Goal: Transaction & Acquisition: Purchase product/service

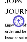
select select "3"
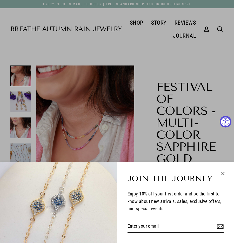
click at [27, 42] on icon "button" at bounding box center [222, 173] width 7 height 7
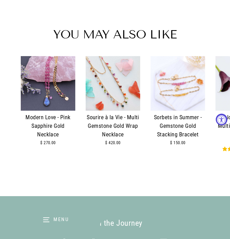
scroll to position [882, 0]
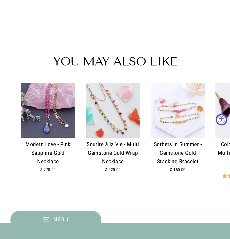
click at [27, 42] on img at bounding box center [113, 110] width 54 height 54
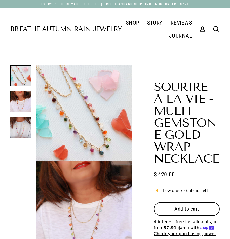
click at [185, 214] on button "Add to cart" at bounding box center [187, 208] width 66 height 13
select select "3"
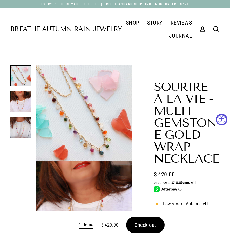
click at [140, 222] on form "Menu 1 items $ 420.00 Check out" at bounding box center [115, 225] width 230 height 28
click at [143, 228] on form "Menu 1 items $ 420.00 Check out" at bounding box center [115, 225] width 230 height 28
click at [145, 227] on form "Menu 1 items $ 420.00 Check out" at bounding box center [115, 225] width 230 height 28
click at [145, 225] on form "Menu 1 items $ 420.00 Check out" at bounding box center [115, 225] width 230 height 28
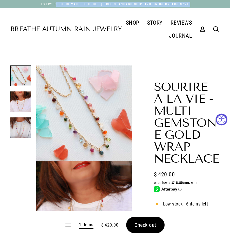
click at [145, 225] on form "Menu 1 items $ 420.00 Check out" at bounding box center [115, 225] width 230 height 28
click at [152, 223] on span "Check out" at bounding box center [145, 225] width 22 height 6
